Goal: Use online tool/utility: Utilize a website feature to perform a specific function

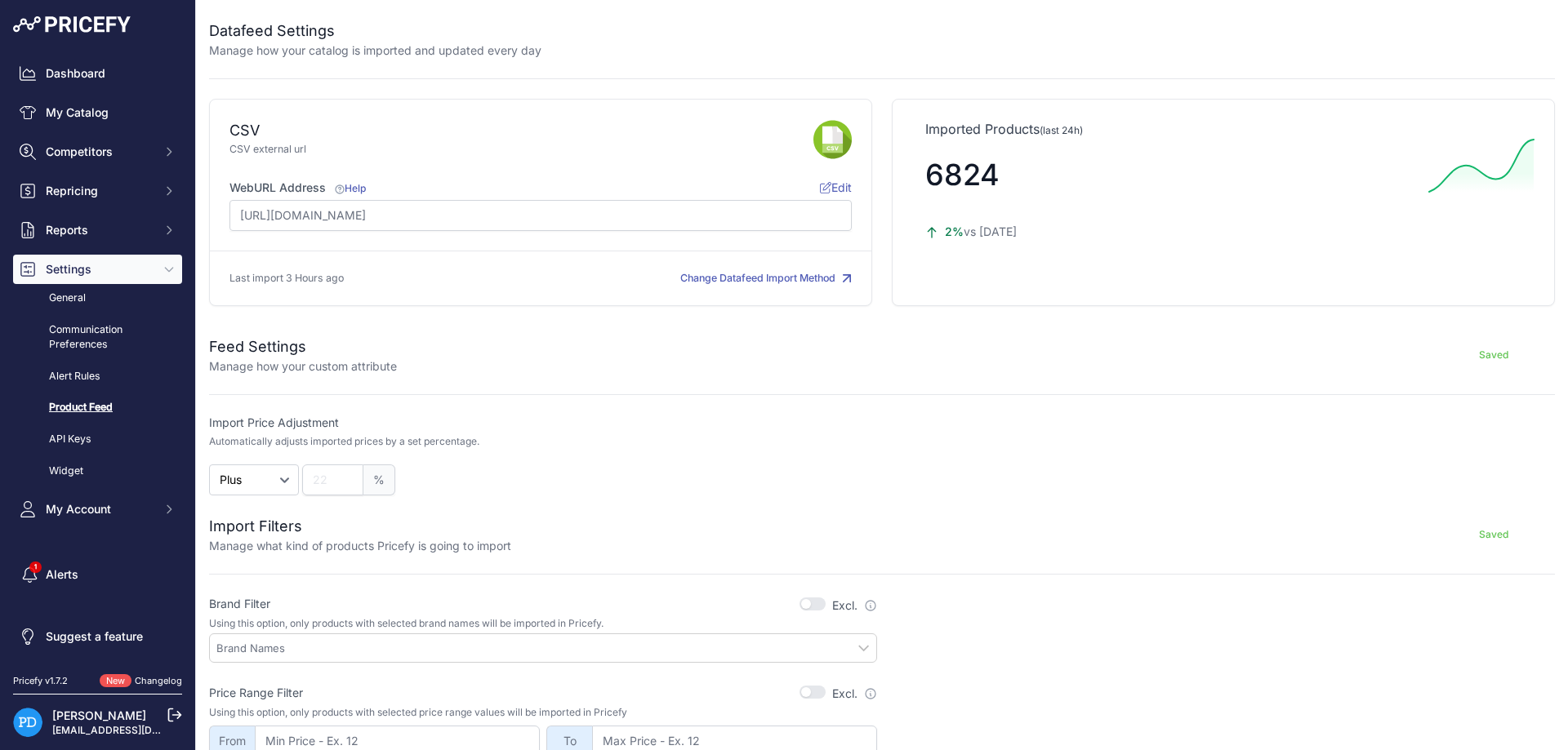
scroll to position [368, 0]
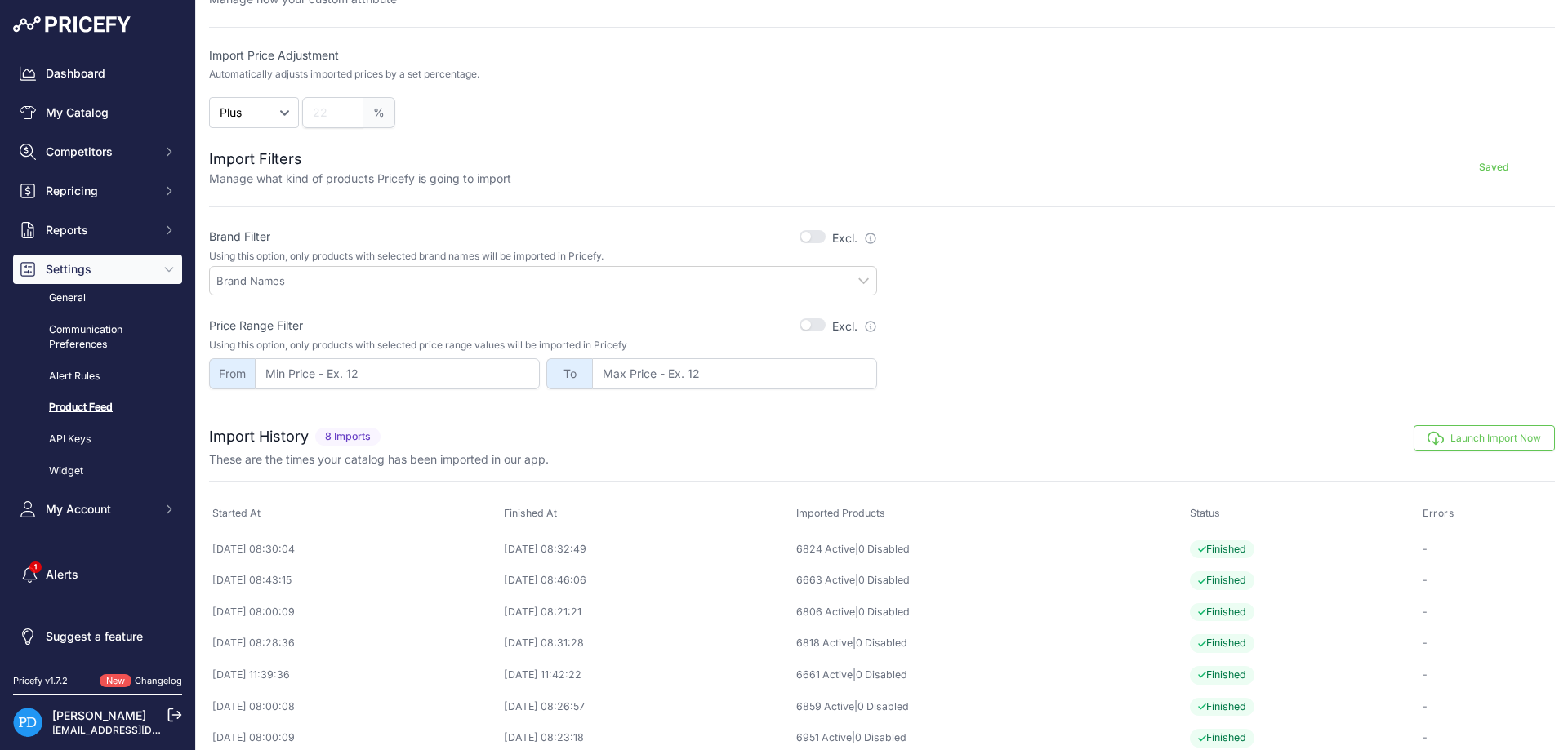
click at [1477, 444] on button "Launch Import Now" at bounding box center [1484, 439] width 142 height 26
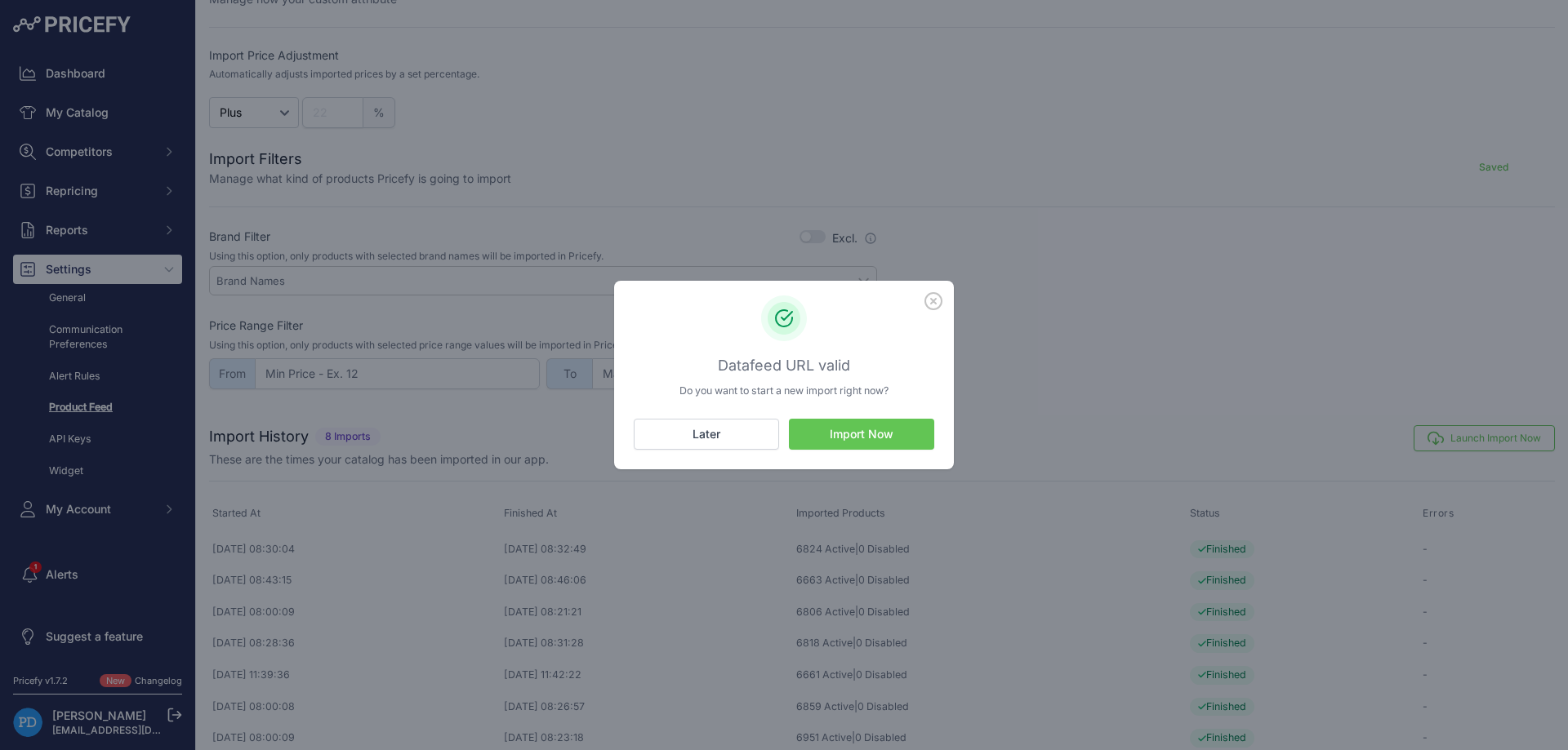
click at [829, 434] on button "Import Now" at bounding box center [861, 433] width 145 height 31
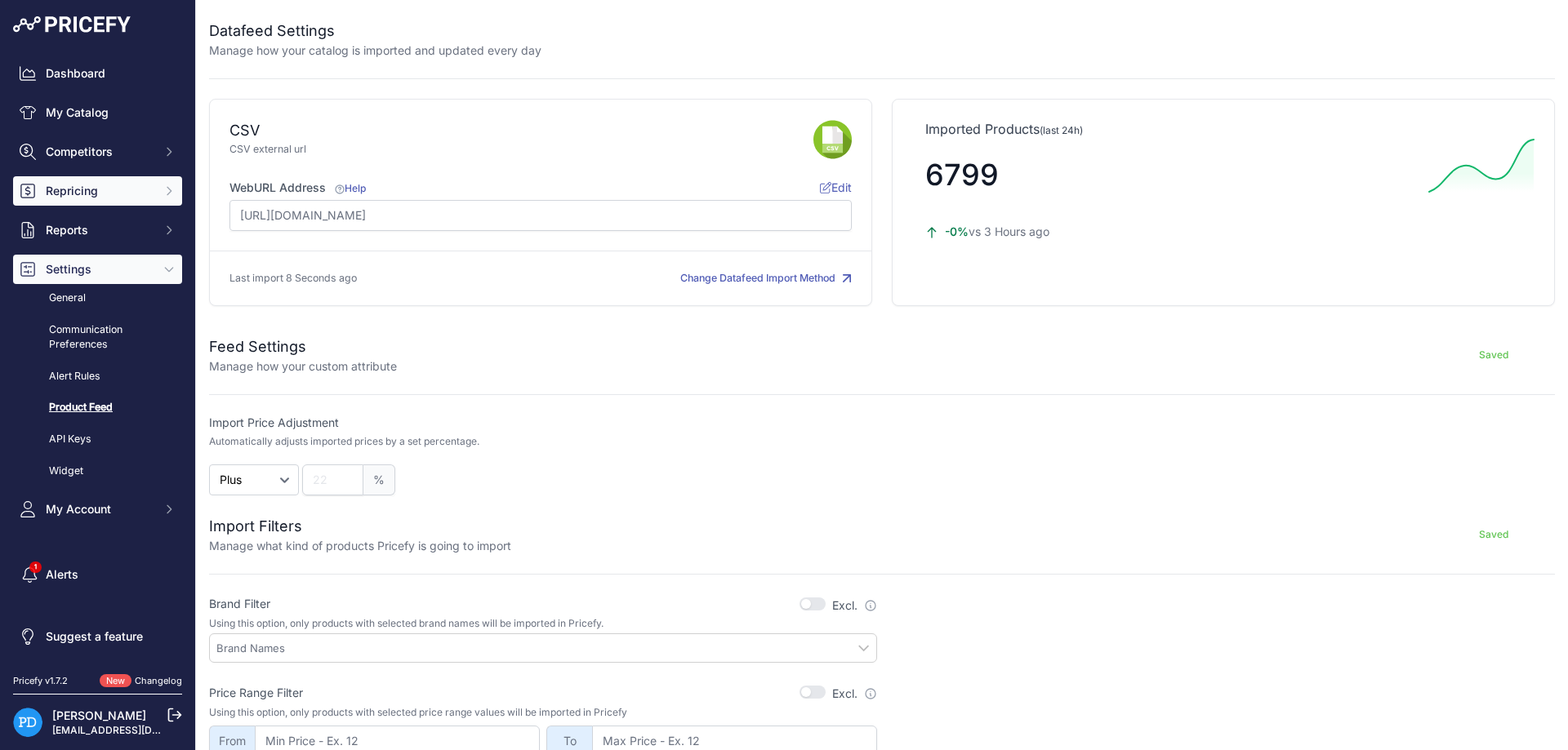
click at [93, 195] on span "Repricing" at bounding box center [99, 191] width 107 height 17
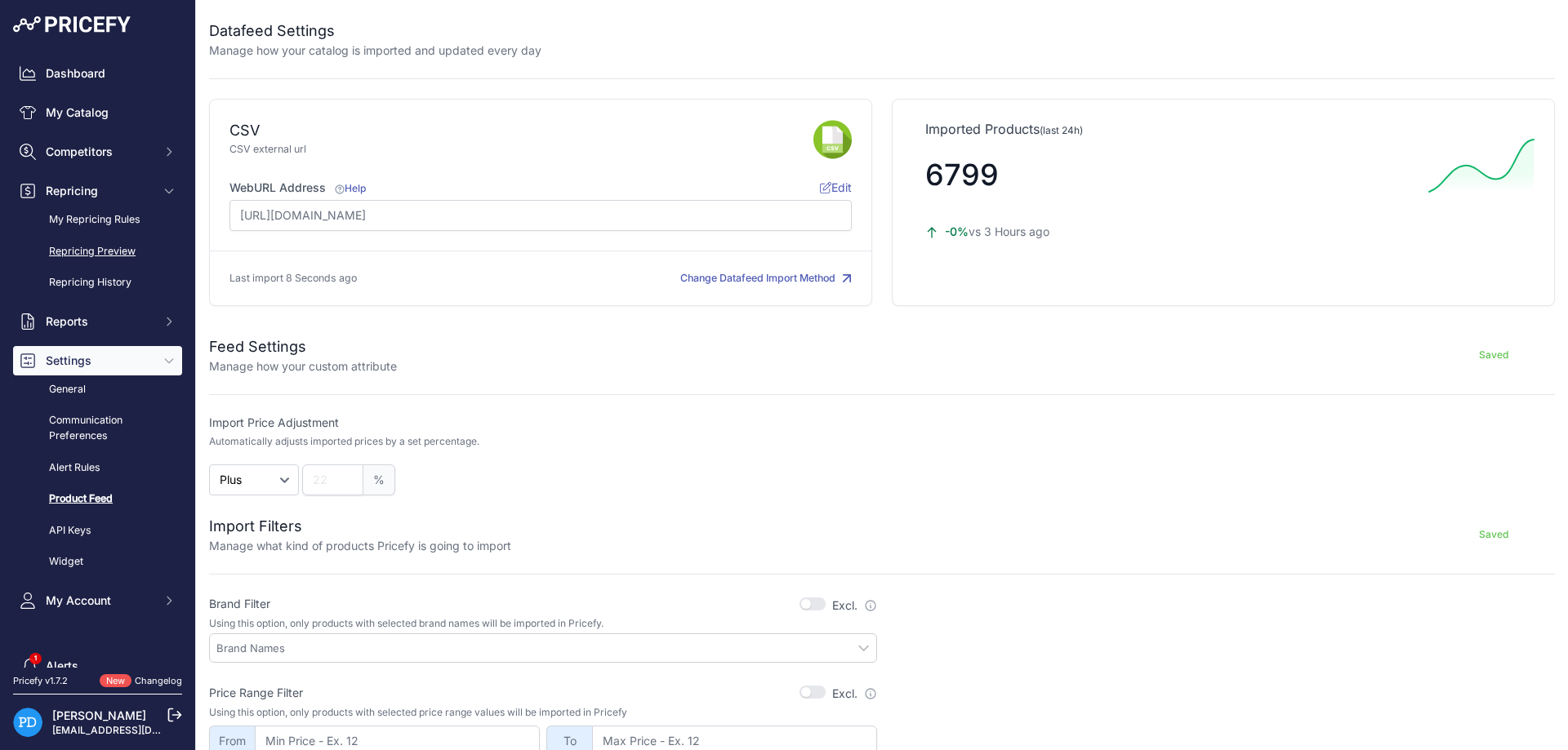
click at [107, 257] on link "Repricing Preview" at bounding box center [98, 251] width 169 height 29
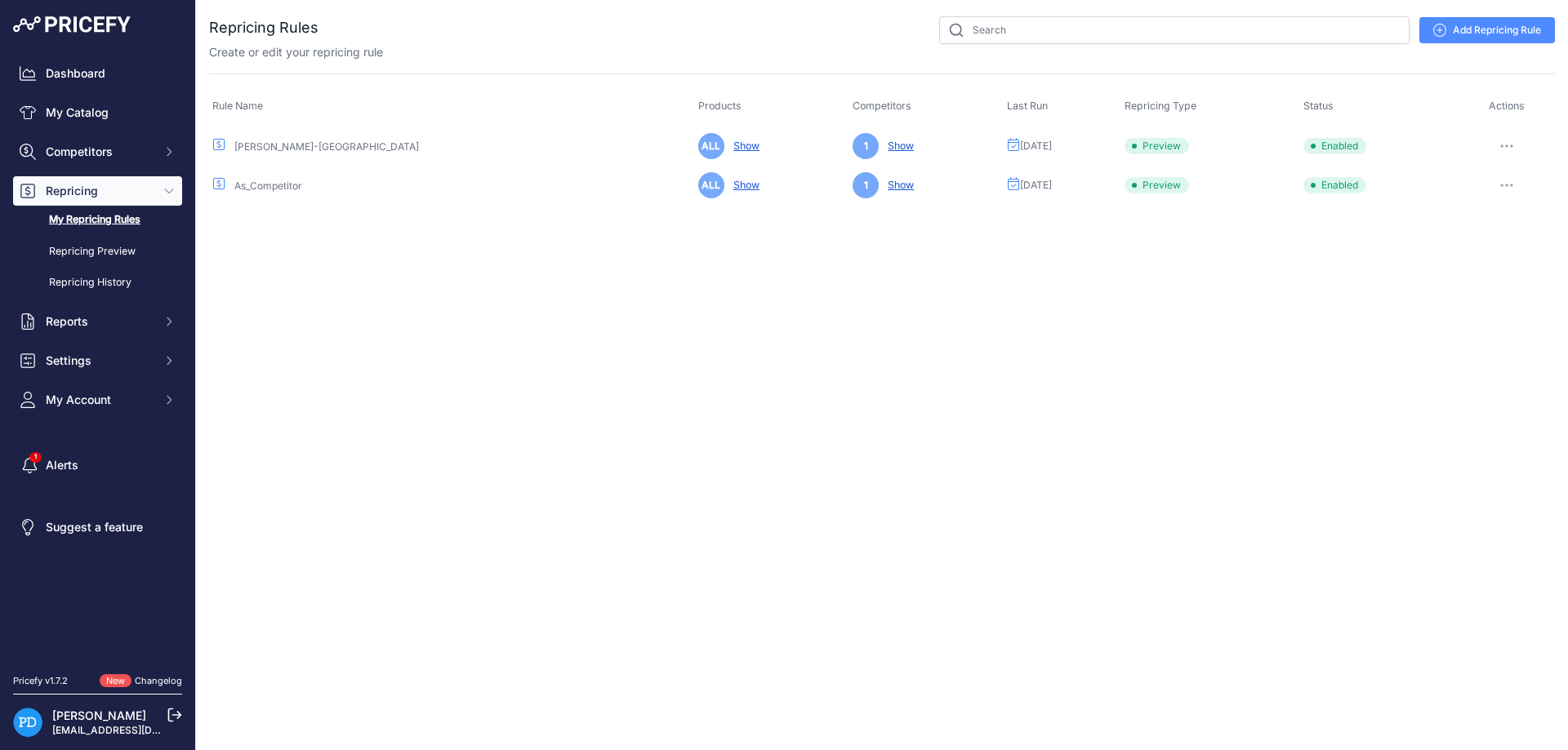
click at [1500, 146] on icon "button" at bounding box center [1506, 146] width 13 height 4
click at [1505, 230] on button "Reprice Now" at bounding box center [1499, 233] width 105 height 26
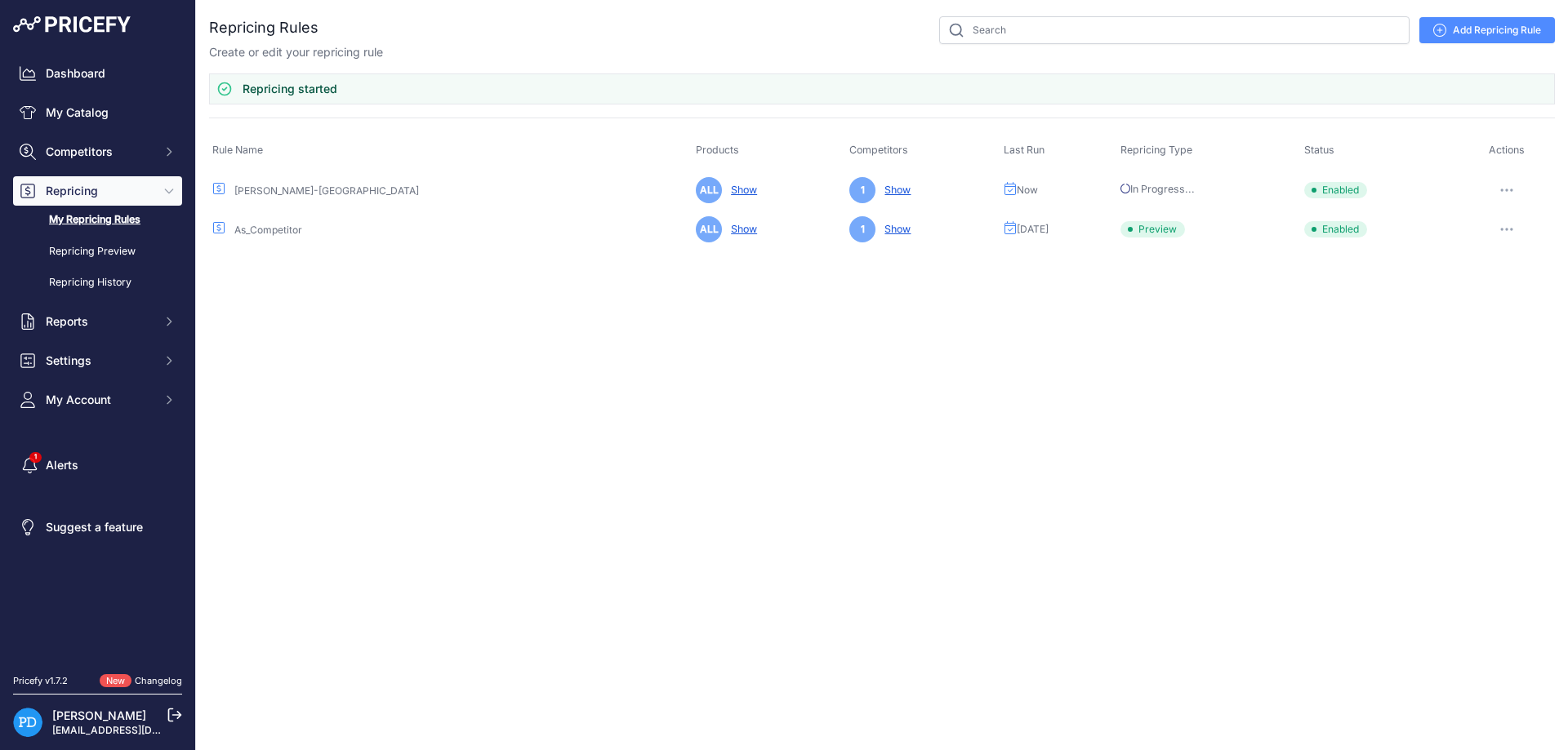
click at [1506, 228] on icon "button" at bounding box center [1506, 229] width 13 height 4
click at [1493, 319] on button "Reprice Now" at bounding box center [1499, 317] width 105 height 26
